Goal: Task Accomplishment & Management: Manage account settings

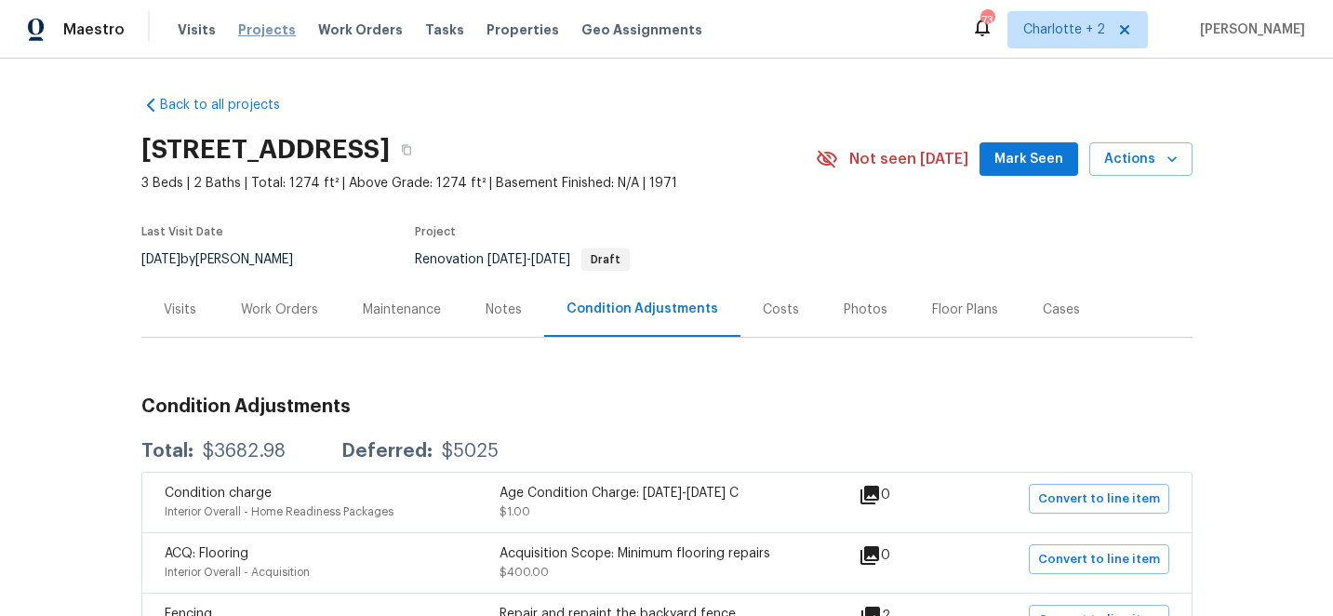
click at [253, 25] on span "Projects" at bounding box center [267, 29] width 58 height 19
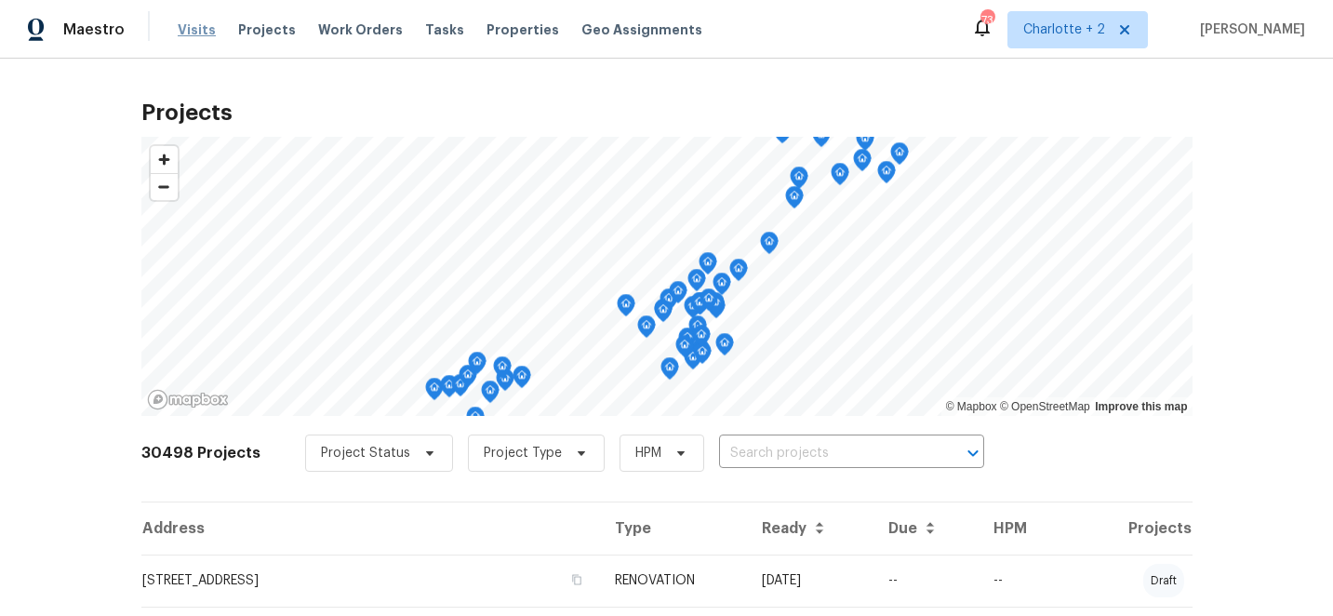
click at [181, 22] on span "Visits" at bounding box center [197, 29] width 38 height 19
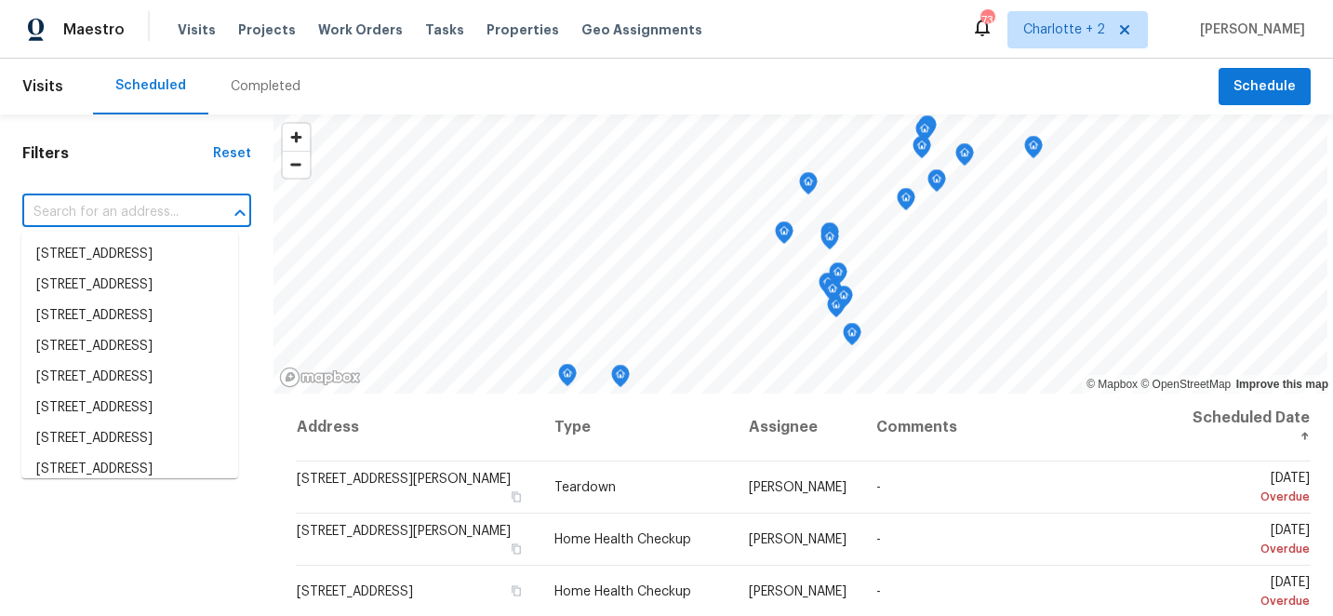
click at [131, 211] on input "text" at bounding box center [110, 212] width 177 height 29
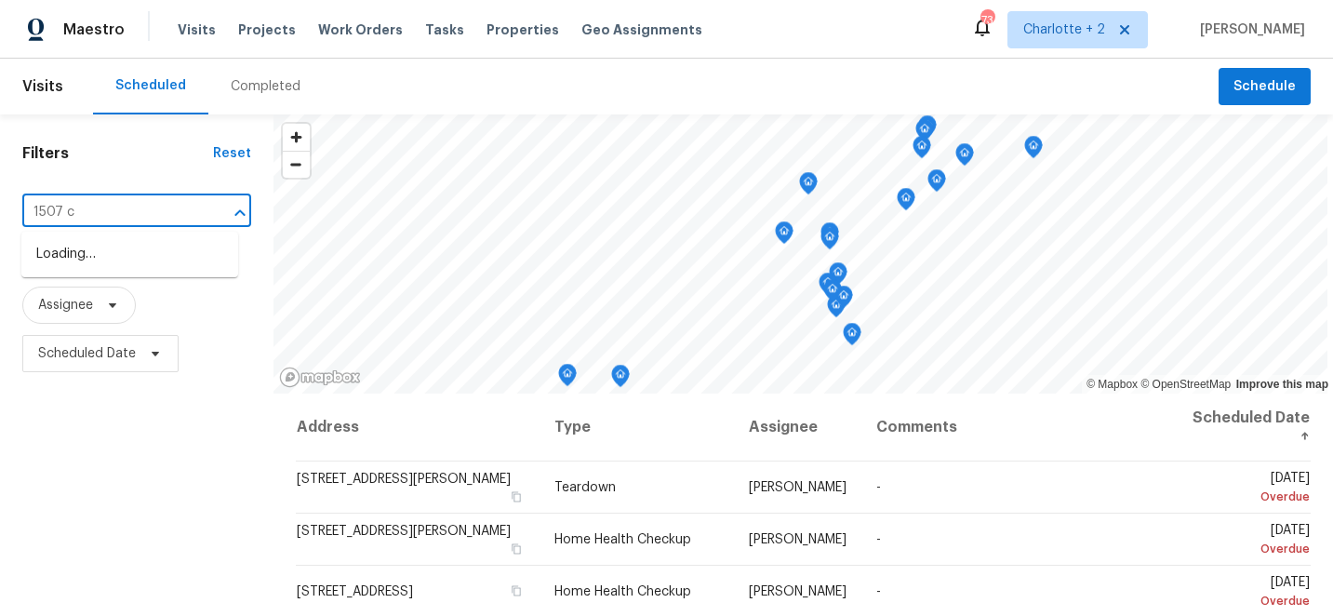
type input "1507 ch"
click at [147, 252] on li "1507 [GEOGRAPHIC_DATA]" at bounding box center [129, 254] width 217 height 31
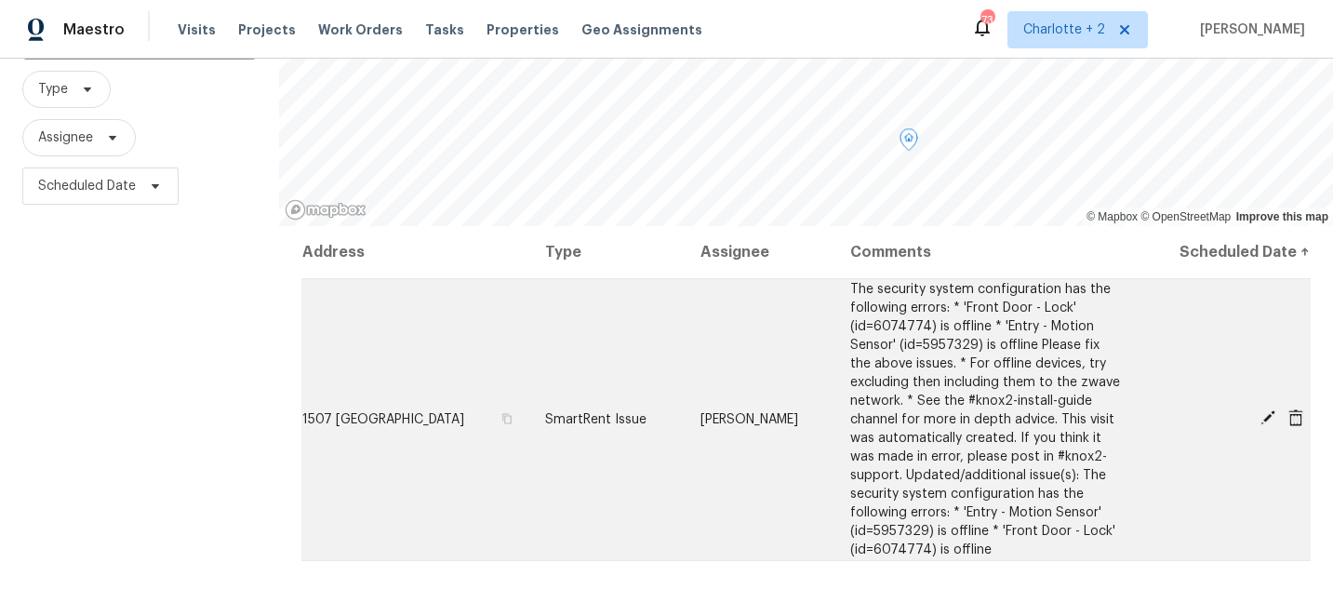
scroll to position [205, 0]
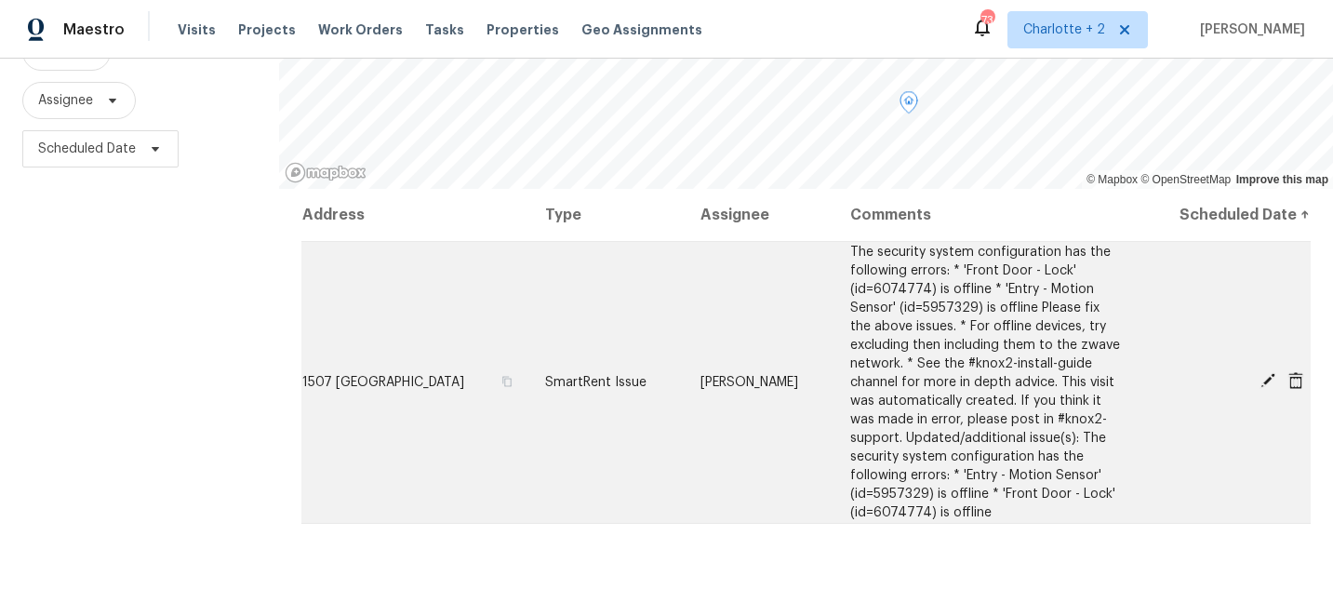
click at [1273, 380] on icon at bounding box center [1268, 380] width 17 height 17
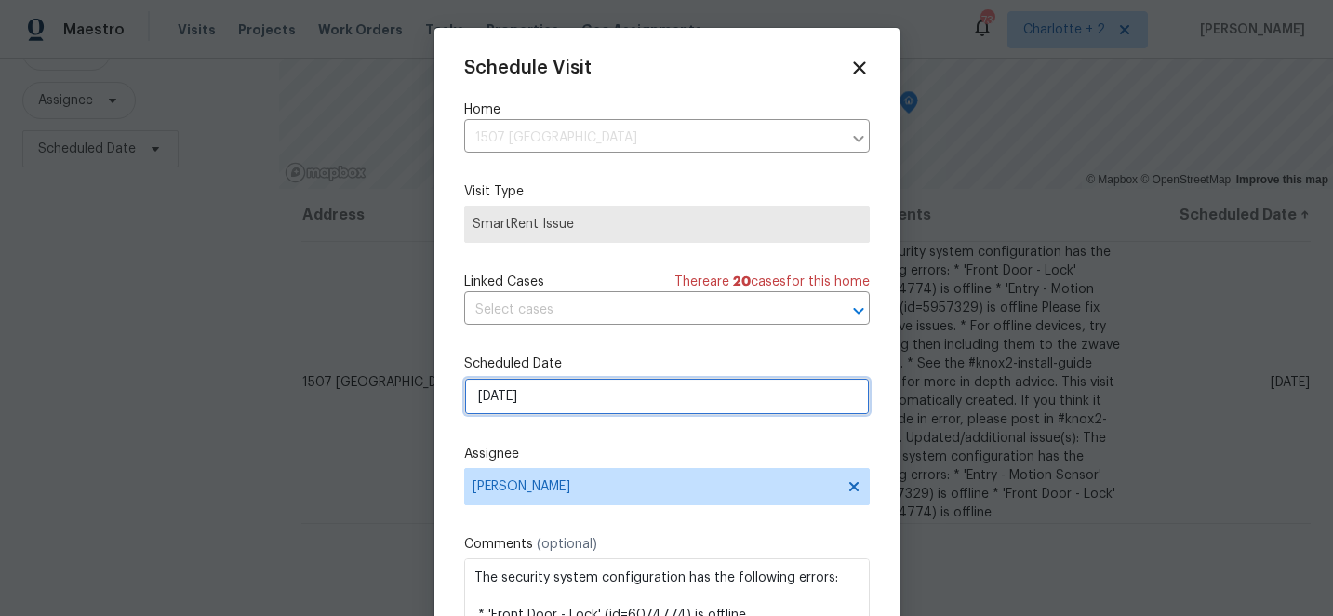
click at [637, 403] on input "[DATE]" at bounding box center [667, 396] width 406 height 37
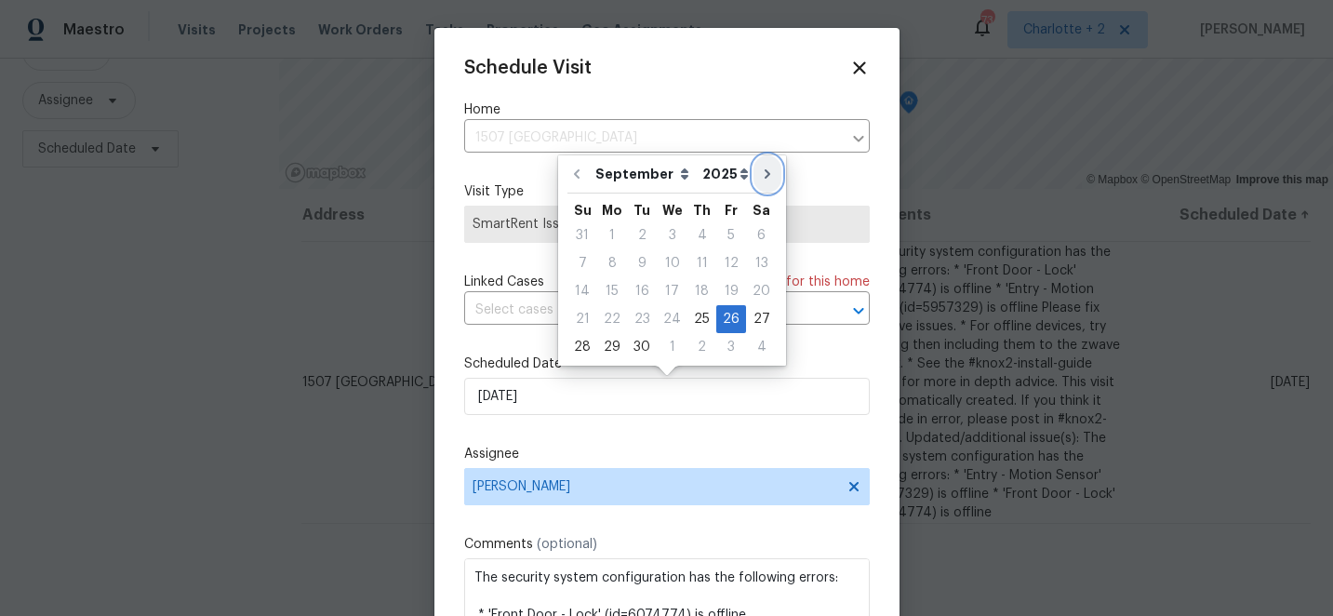
click at [765, 173] on icon "Go to next month" at bounding box center [768, 173] width 6 height 9
type input "[DATE]"
select select "9"
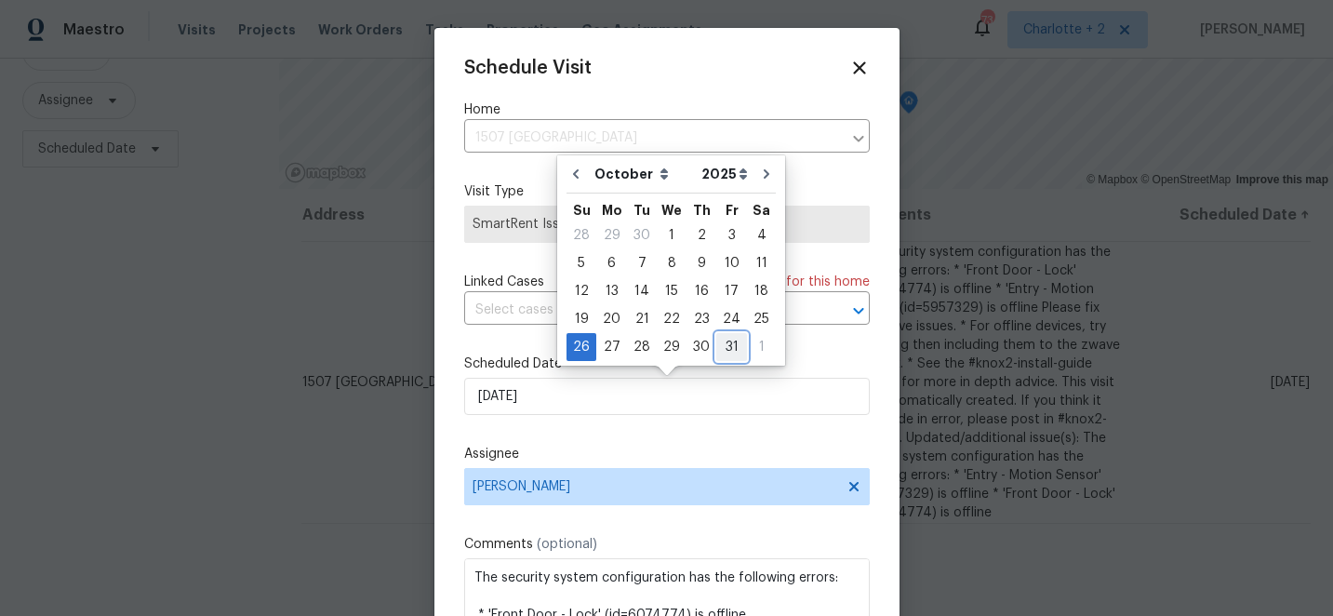
click at [726, 350] on div "31" at bounding box center [731, 347] width 31 height 26
type input "[DATE]"
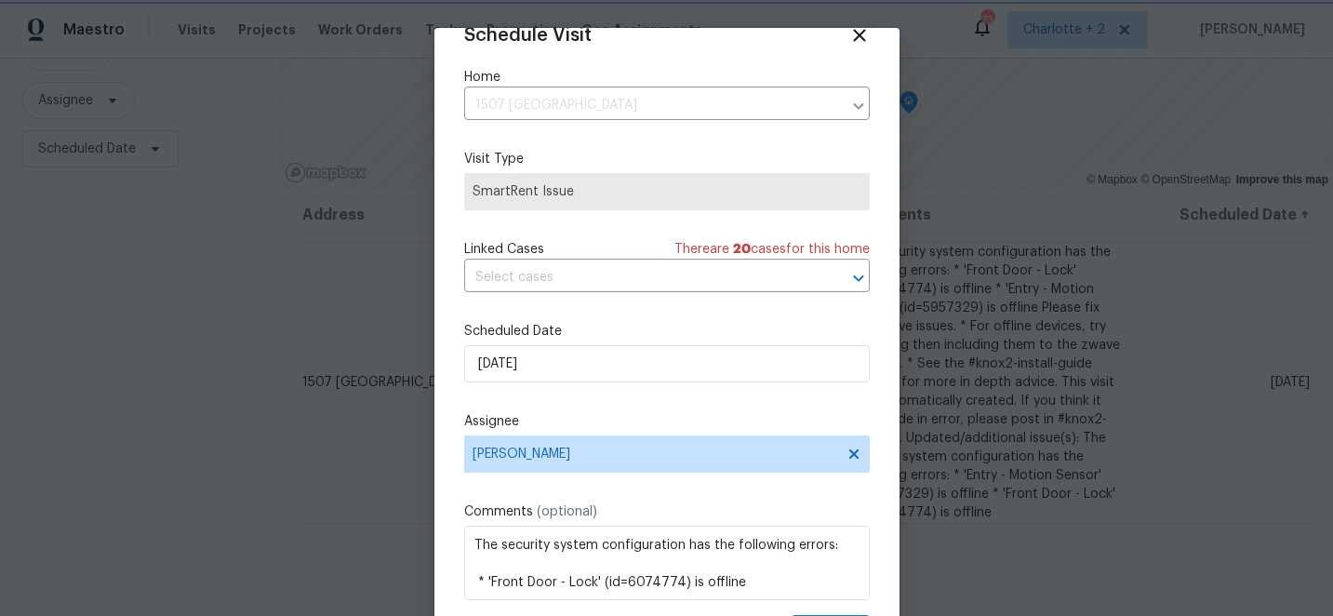
scroll to position [91, 0]
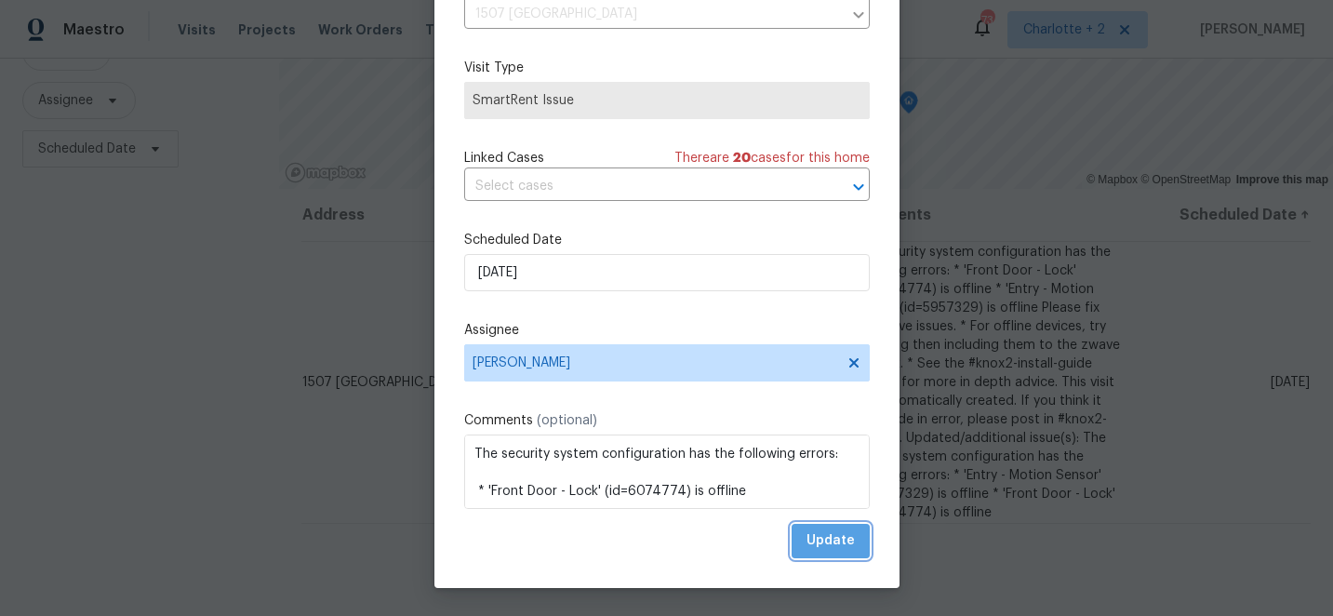
click at [847, 541] on span "Update" at bounding box center [831, 540] width 48 height 23
